Goal: Communication & Community: Answer question/provide support

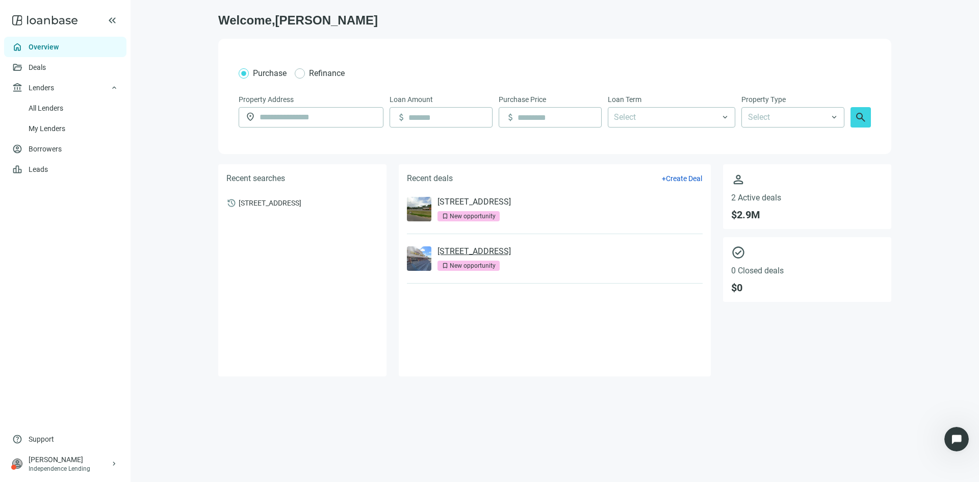
click at [479, 252] on link "[STREET_ADDRESS]" at bounding box center [474, 251] width 73 height 10
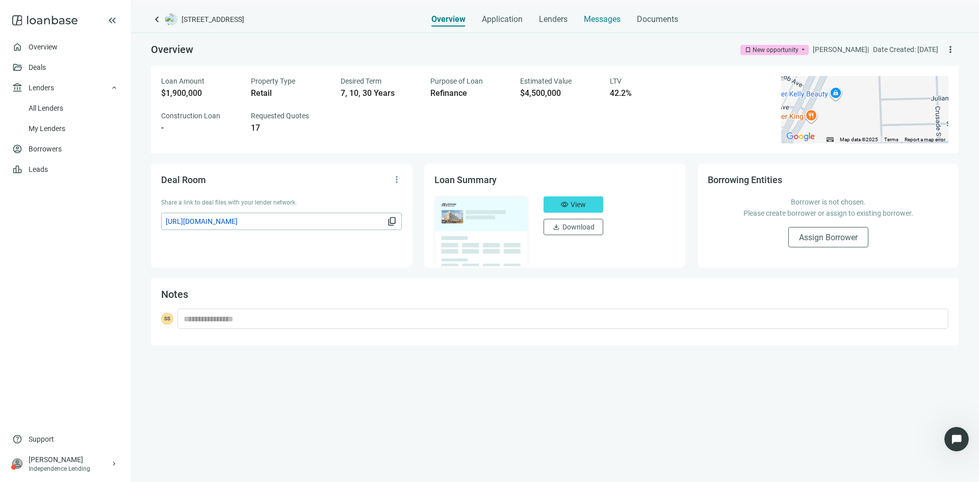
click at [598, 20] on span "Messages" at bounding box center [602, 19] width 37 height 10
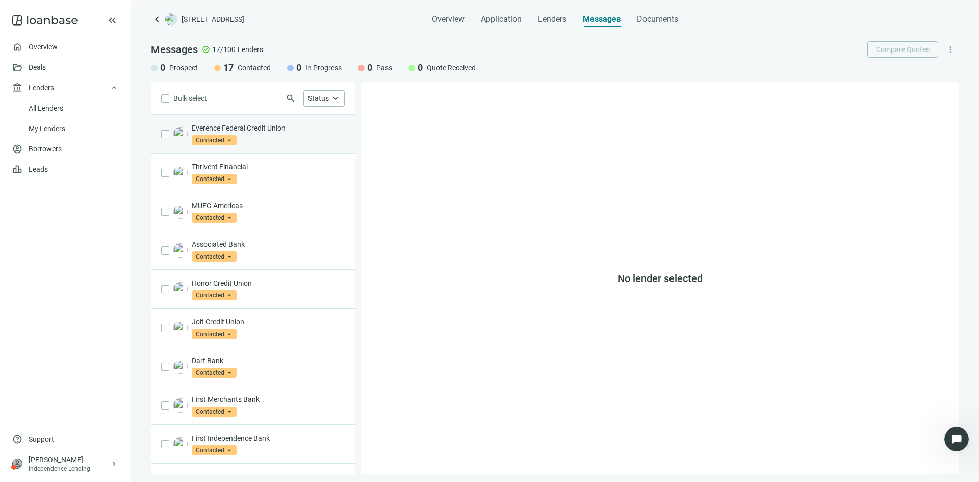
click at [285, 129] on p "Everence Federal Credit Union" at bounding box center [268, 128] width 153 height 10
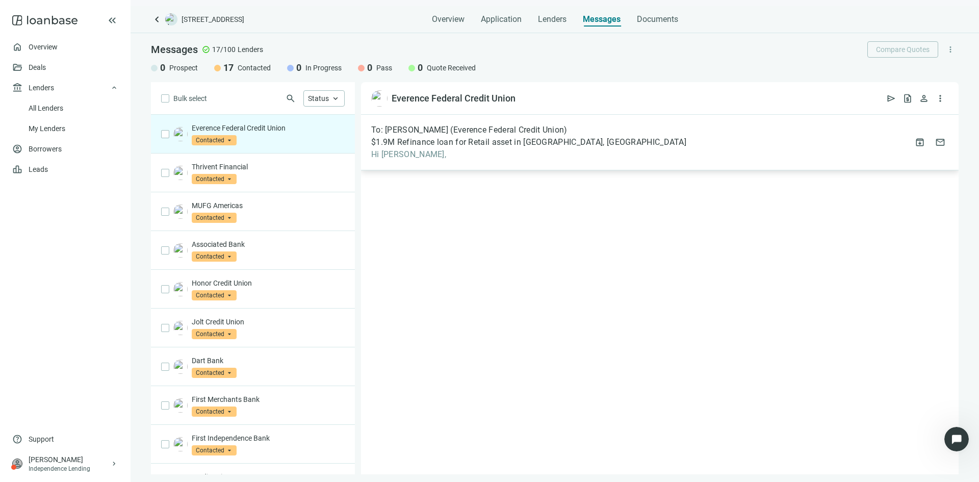
click at [412, 153] on span "Hi [PERSON_NAME]," at bounding box center [528, 154] width 315 height 10
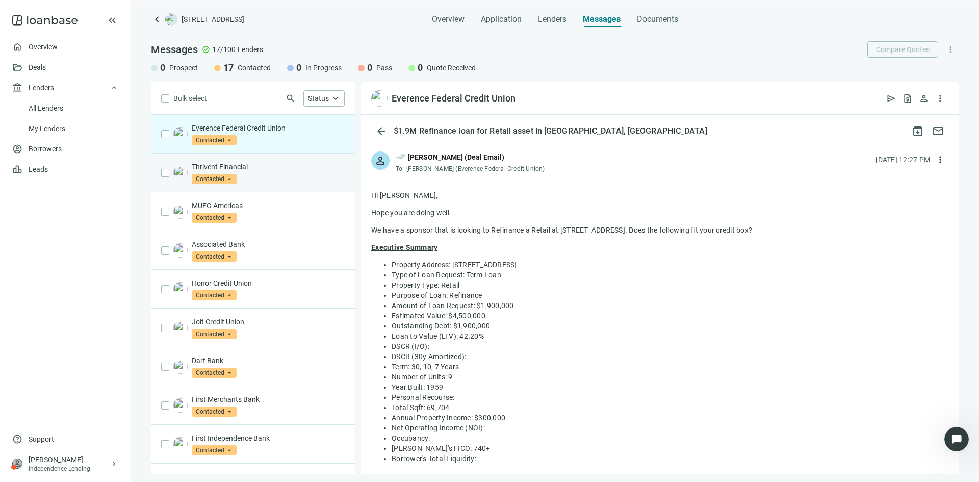
click at [293, 177] on div "Thrivent Financial Contacted arrow_drop_down" at bounding box center [268, 173] width 153 height 22
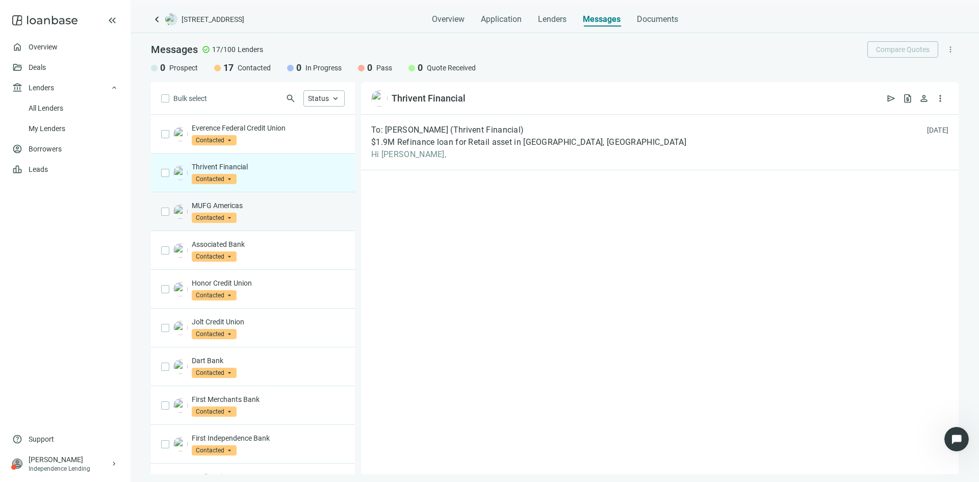
click at [294, 206] on p "MUFG Americas" at bounding box center [268, 205] width 153 height 10
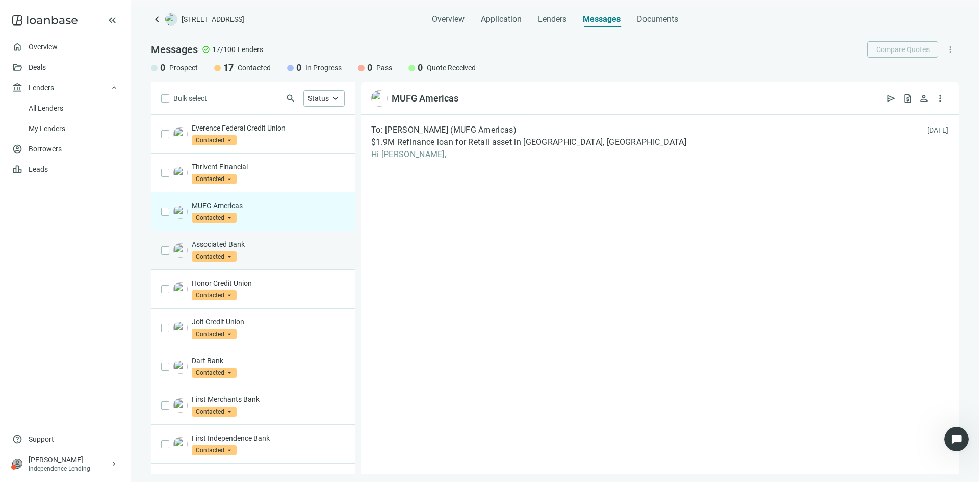
click at [295, 244] on p "Associated Bank" at bounding box center [268, 244] width 153 height 10
